Goal: Transaction & Acquisition: Purchase product/service

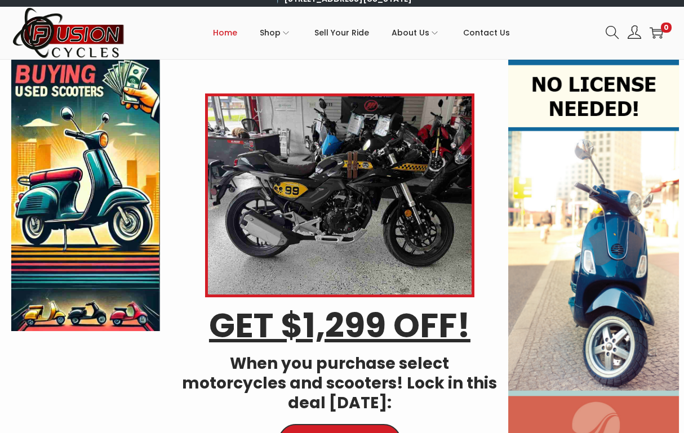
click at [198, 152] on link "Scooters" at bounding box center [192, 165] width 75 height 26
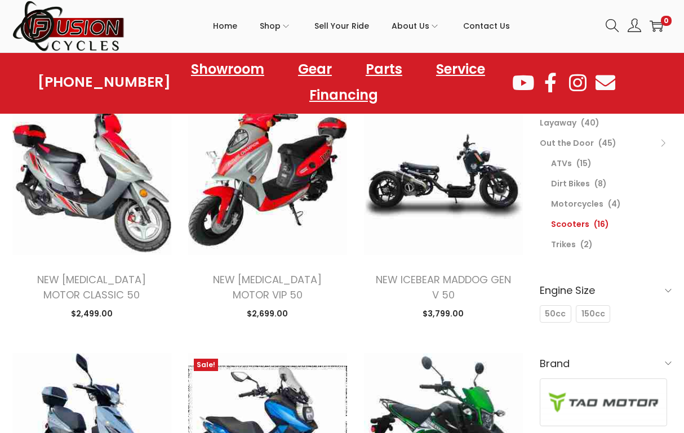
scroll to position [122, 0]
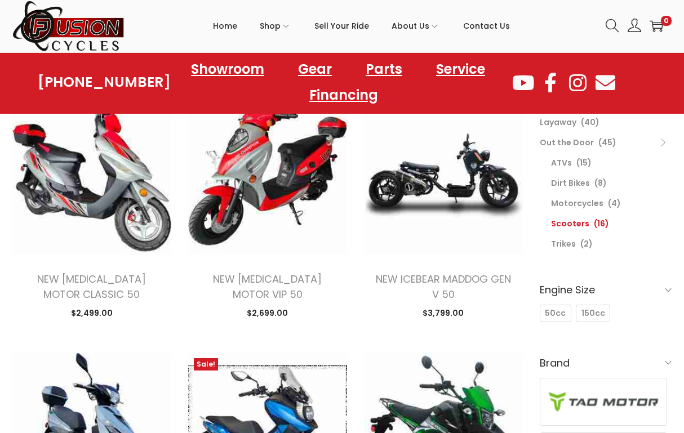
click at [406, 272] on link "NEW ICEBEAR MADDOG GEN V 50" at bounding box center [443, 286] width 135 height 29
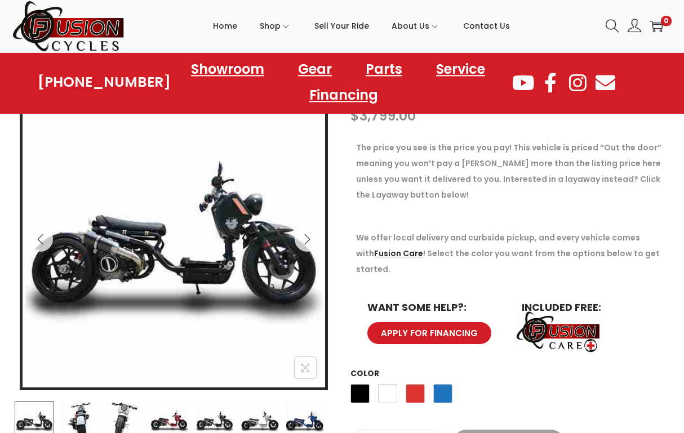
scroll to position [147, 0]
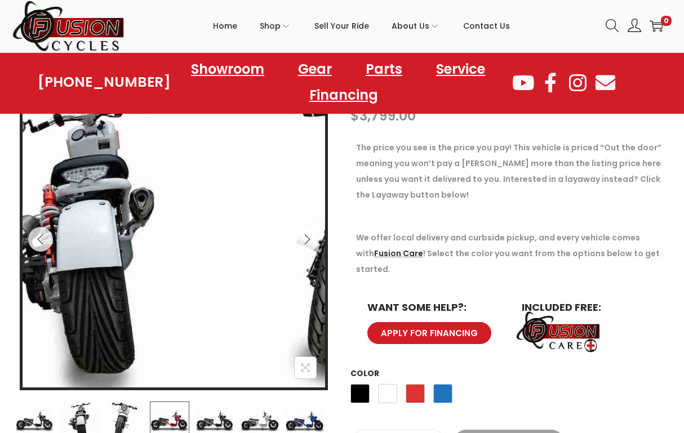
click at [174, 408] on img at bounding box center [169, 420] width 39 height 39
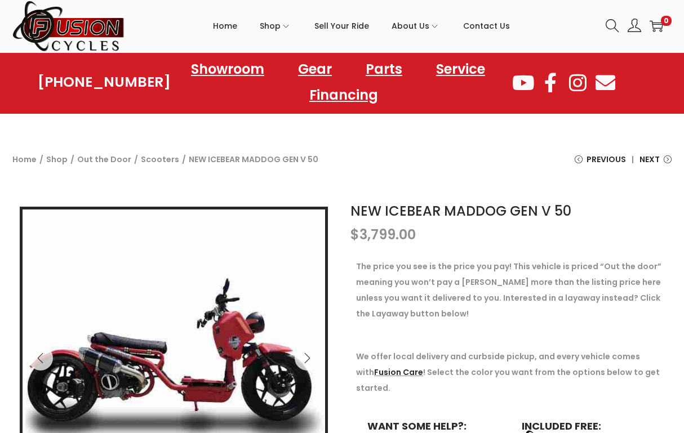
scroll to position [0, 0]
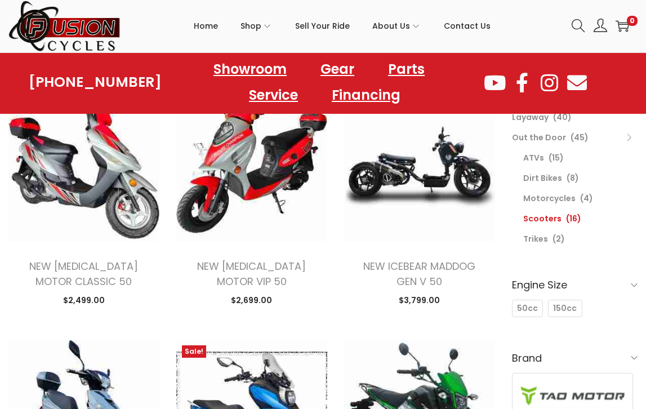
click at [251, 67] on link "Showroom" at bounding box center [250, 69] width 96 height 26
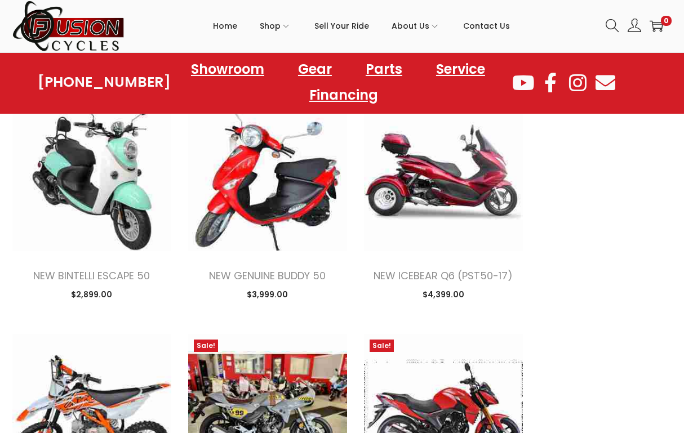
scroll to position [2119, 0]
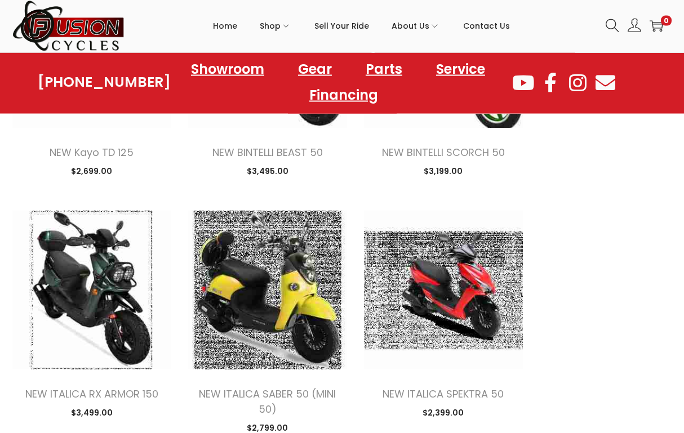
scroll to position [1466, 0]
